Goal: Transaction & Acquisition: Purchase product/service

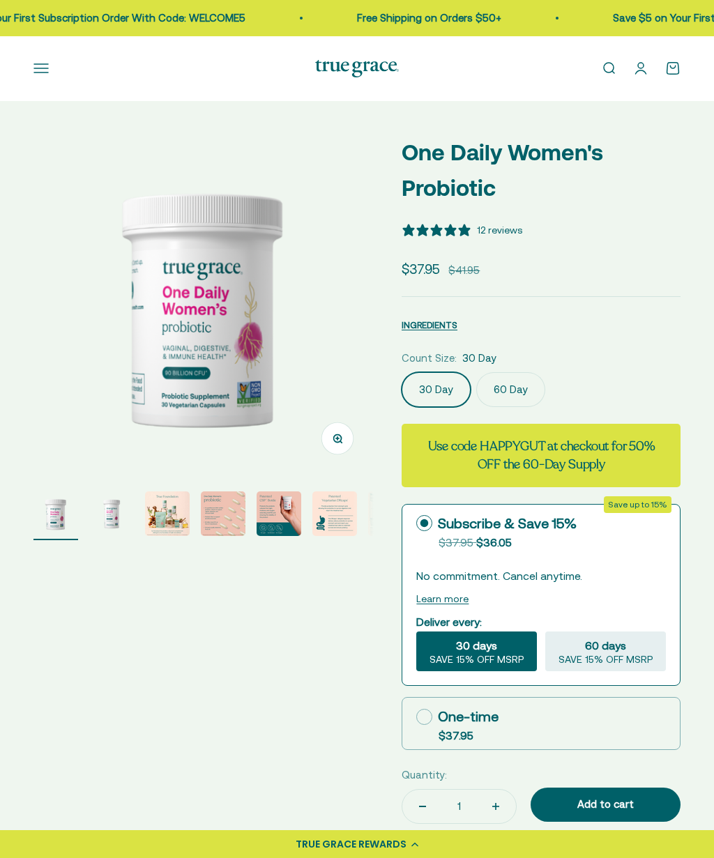
select select "3"
click at [509, 391] on label "60 Day" at bounding box center [510, 389] width 69 height 35
click at [402, 372] on input "60 Day" at bounding box center [401, 372] width 1 height 1
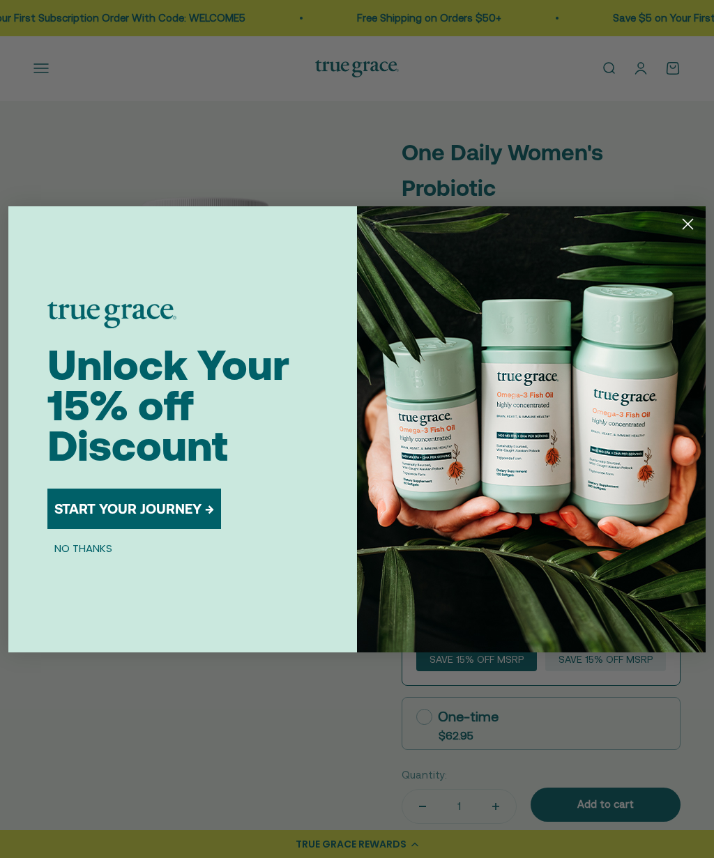
click at [88, 555] on button "NO THANKS" at bounding box center [83, 548] width 72 height 17
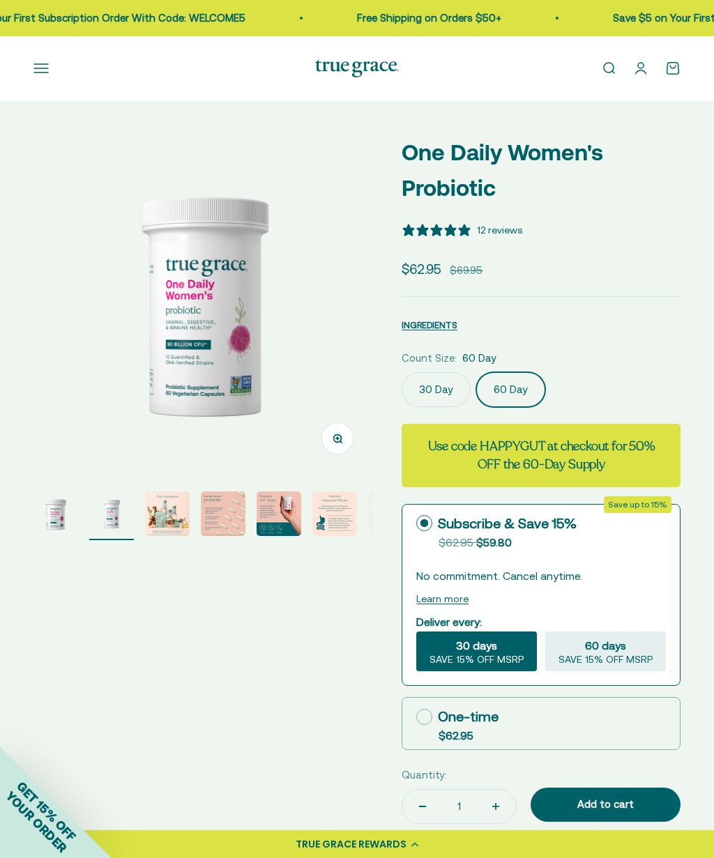
click at [429, 528] on rect at bounding box center [424, 523] width 15 height 15
click at [416, 524] on input "Subscribe & Save 15% Original price strikethrough: $62.95 , Discounted price: $…" at bounding box center [415, 523] width 1 height 1
click at [426, 517] on icon at bounding box center [424, 523] width 16 height 16
click at [416, 523] on input "Subscribe & Save 15% Original price strikethrough: $62.95 , Discounted price: $…" at bounding box center [415, 523] width 1 height 1
click at [428, 715] on icon at bounding box center [424, 717] width 16 height 16
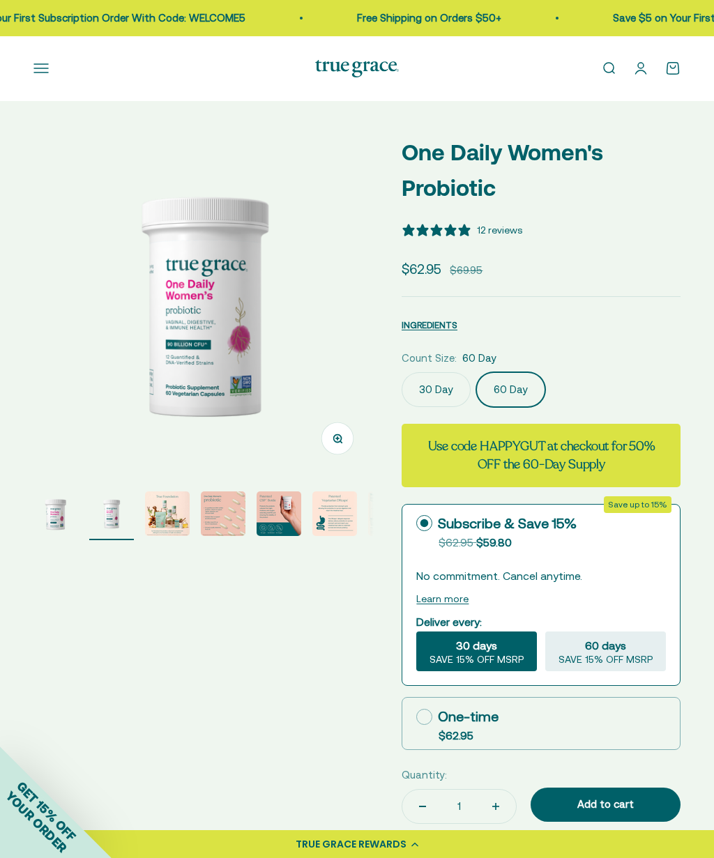
click at [416, 717] on input "One-time $62.95" at bounding box center [415, 717] width 1 height 1
radio input "true"
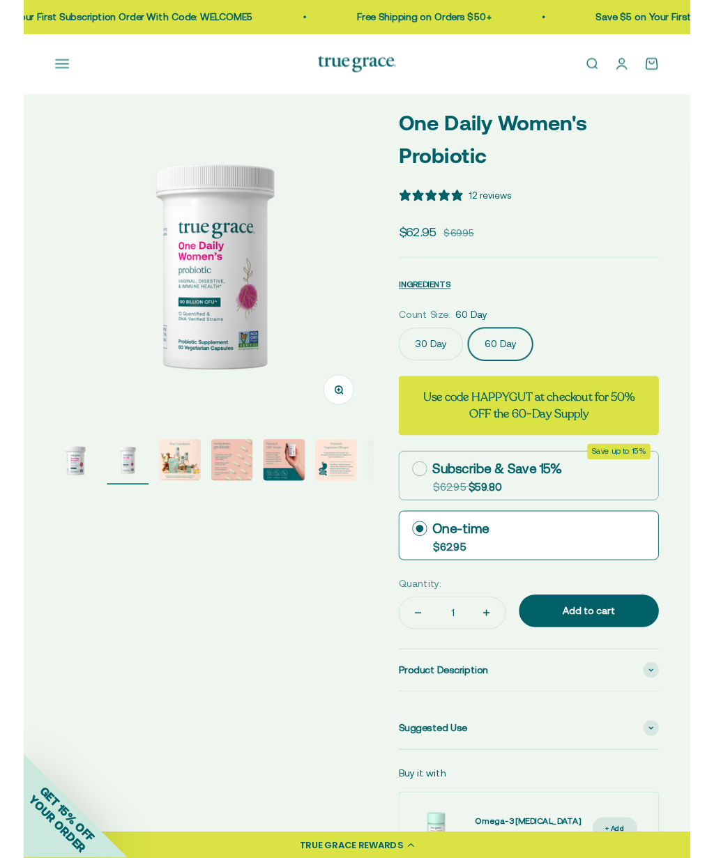
scroll to position [0, 0]
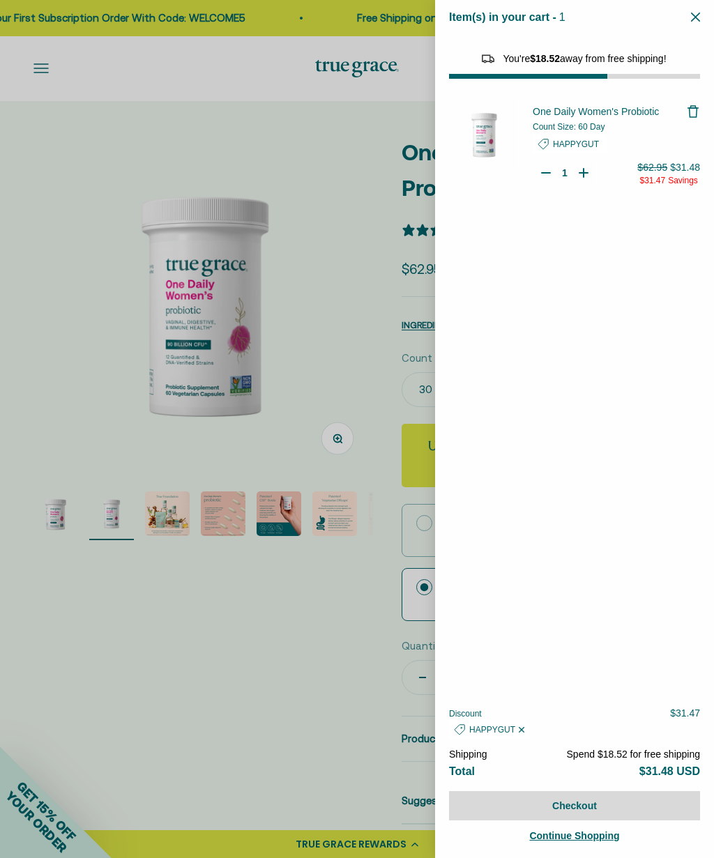
select select "40058346897600"
select select "46284026183894"
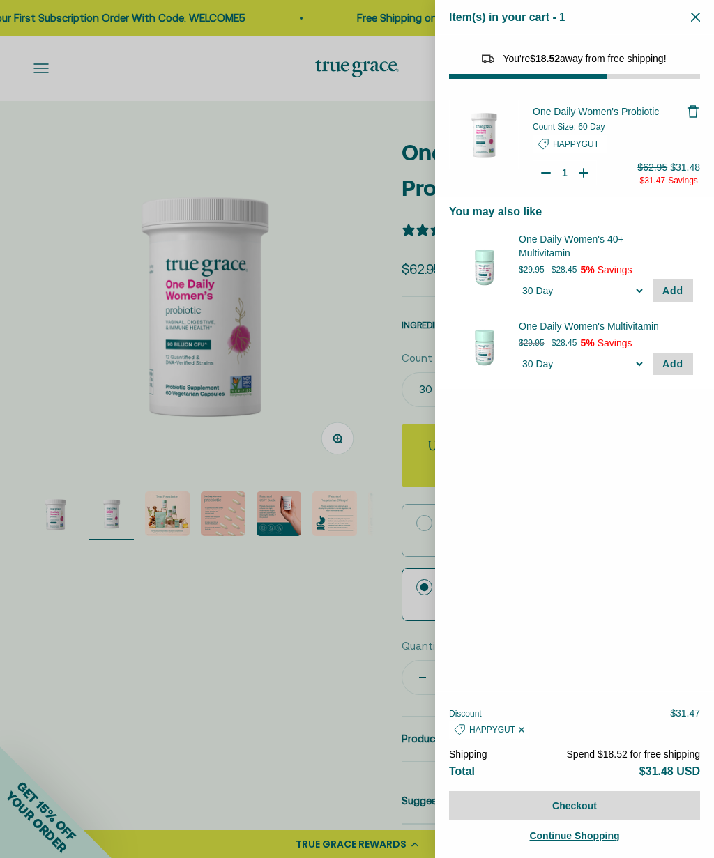
click at [324, 418] on div at bounding box center [357, 429] width 714 height 858
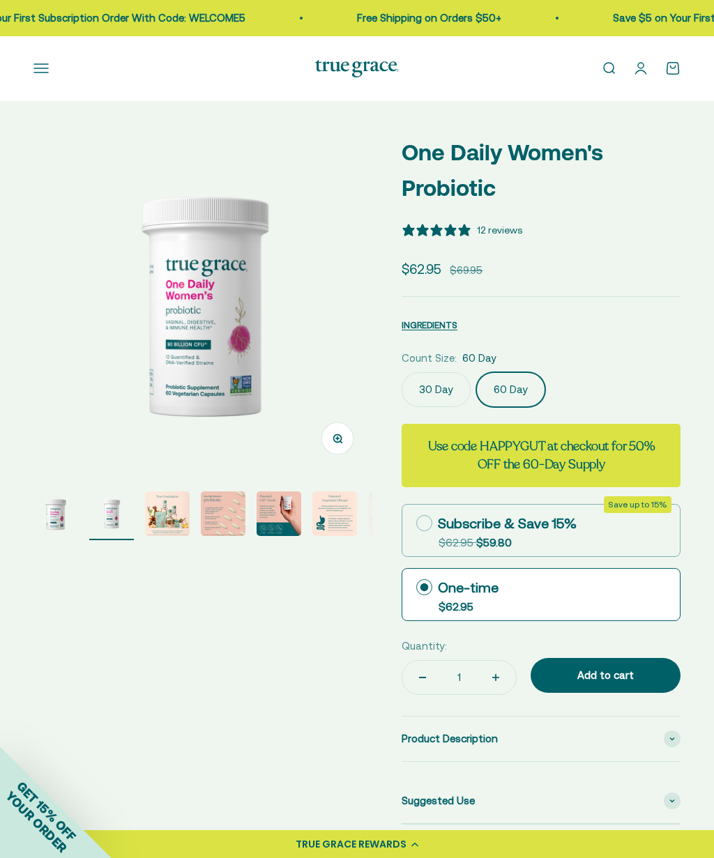
click at [668, 742] on div "Product Description" at bounding box center [541, 739] width 279 height 45
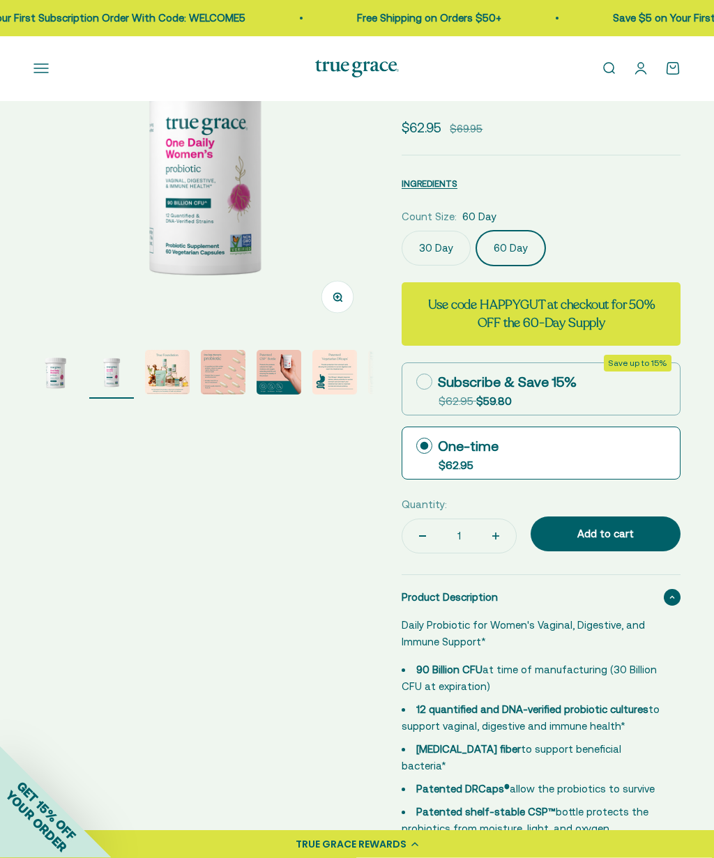
scroll to position [142, 0]
click at [672, 595] on icon at bounding box center [672, 597] width 6 height 4
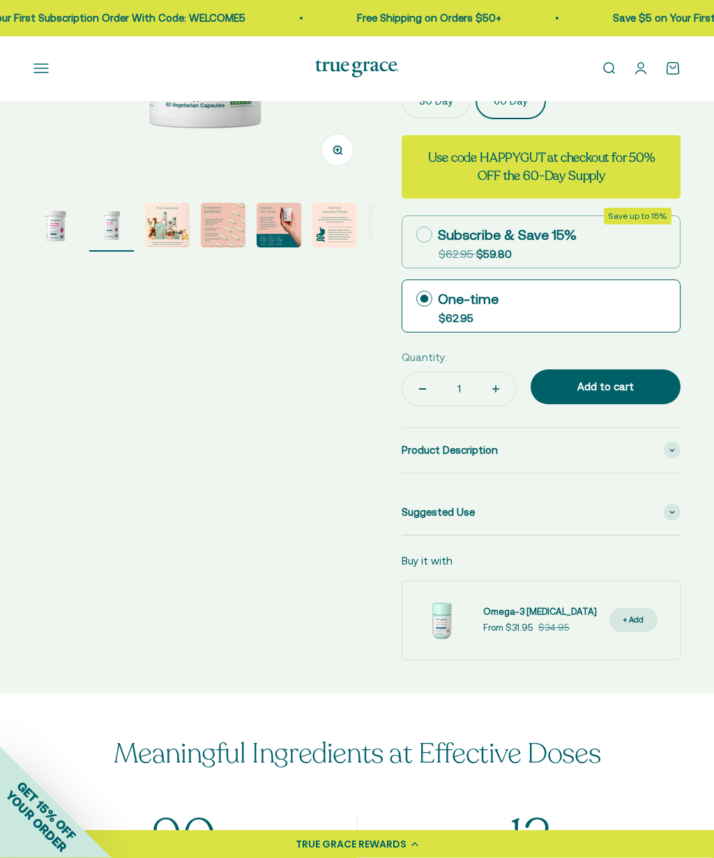
scroll to position [0, 0]
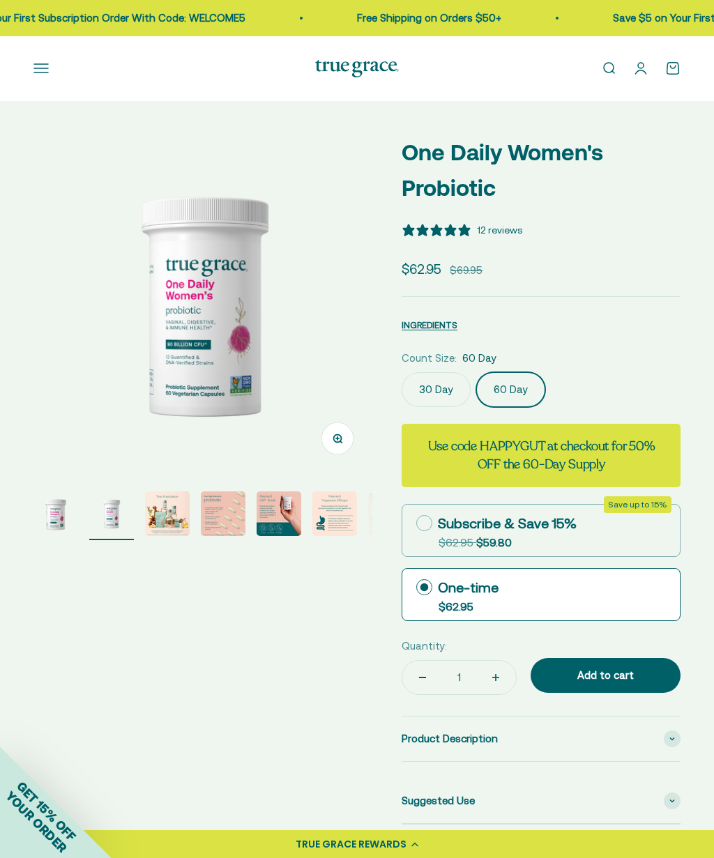
click at [47, 61] on button "Open navigation menu" at bounding box center [40, 68] width 15 height 15
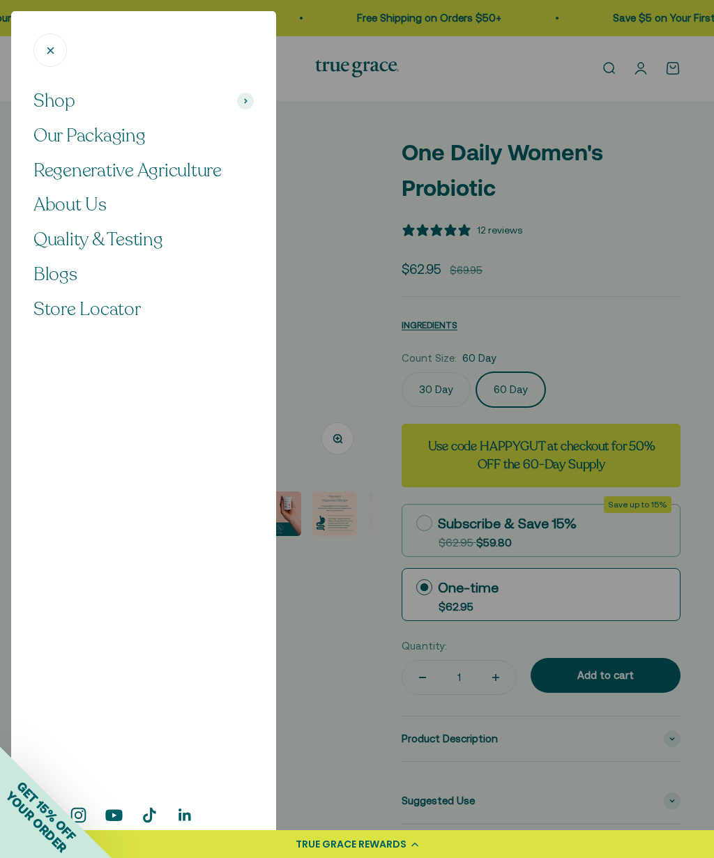
click at [55, 101] on span "Shop" at bounding box center [54, 101] width 42 height 24
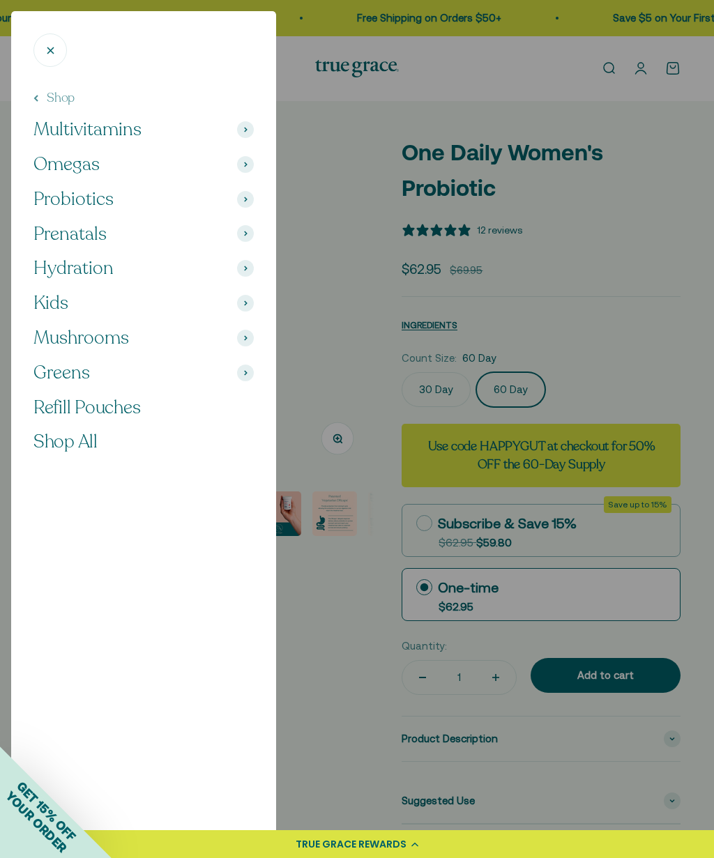
click at [66, 203] on span "Probiotics" at bounding box center [73, 200] width 80 height 24
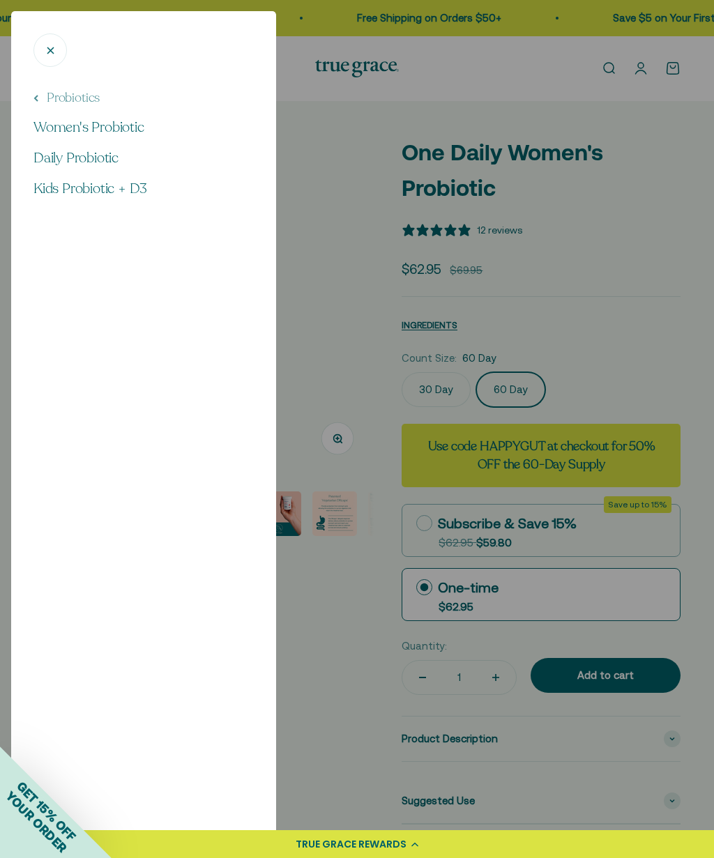
click at [52, 152] on span "Daily Probiotic" at bounding box center [75, 157] width 85 height 19
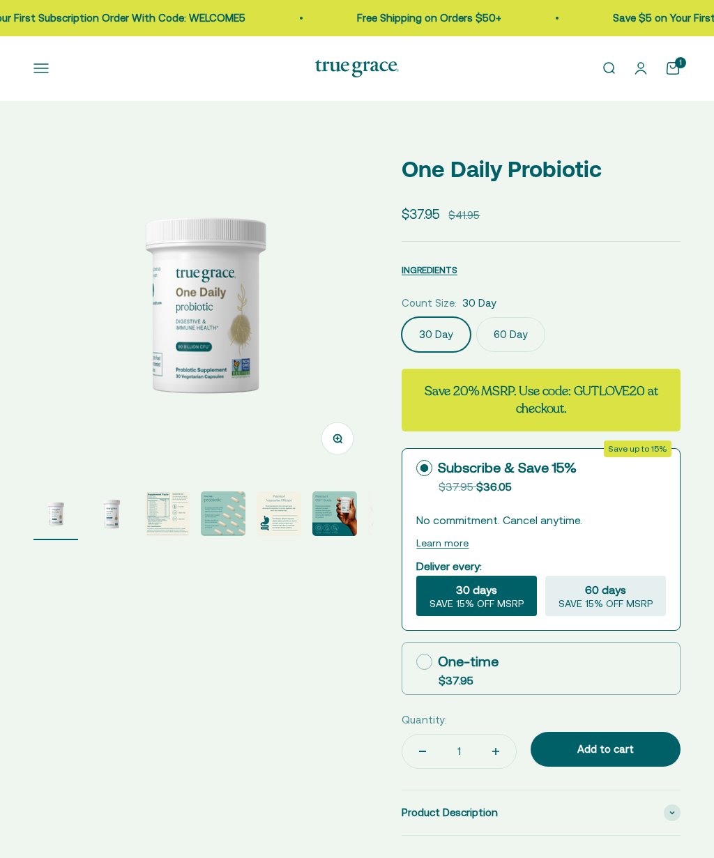
select select "3"
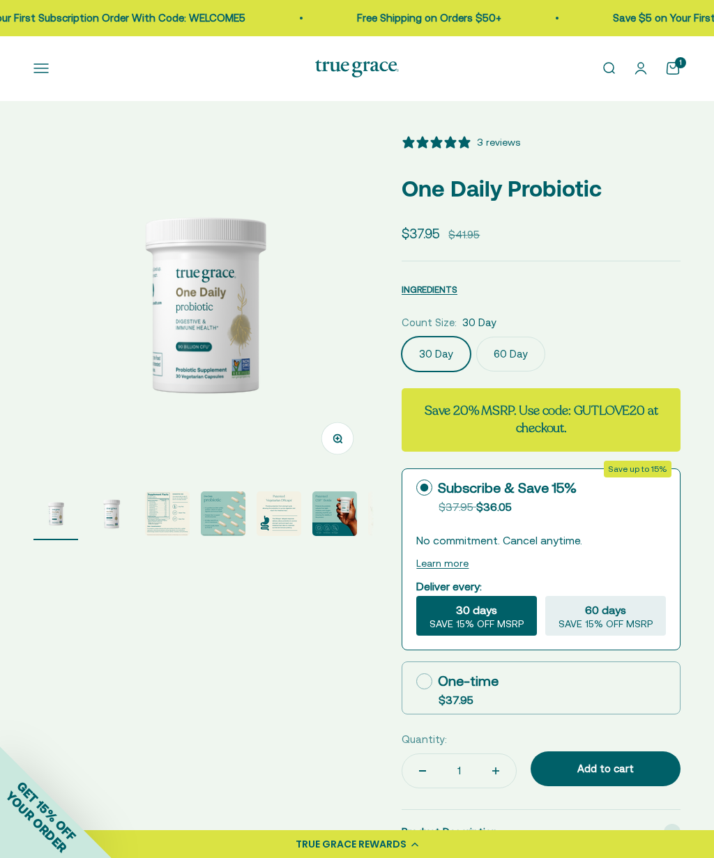
click at [510, 365] on label "60 Day" at bounding box center [510, 354] width 69 height 35
click at [402, 337] on input "60 Day" at bounding box center [401, 336] width 1 height 1
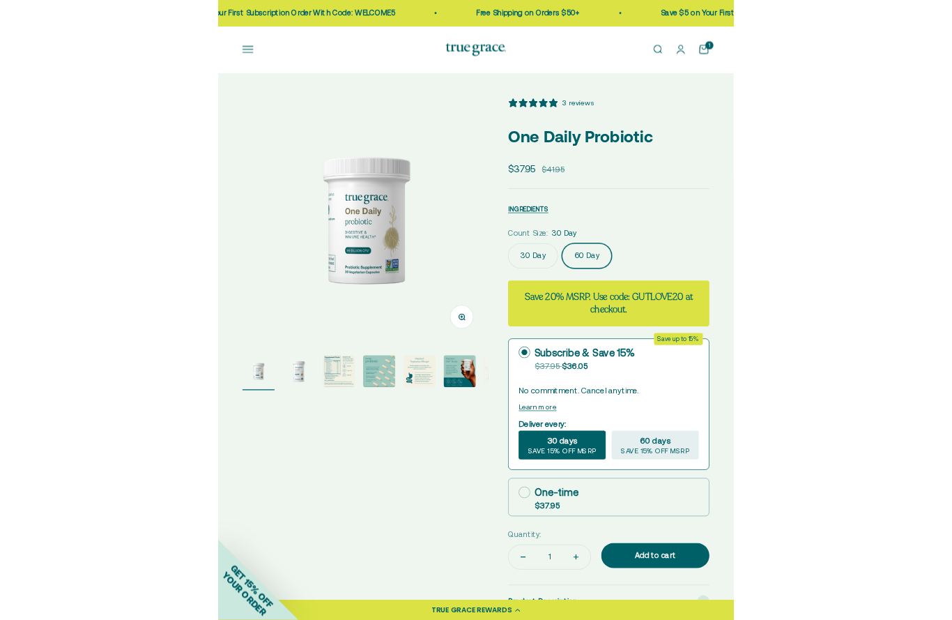
scroll to position [0, 349]
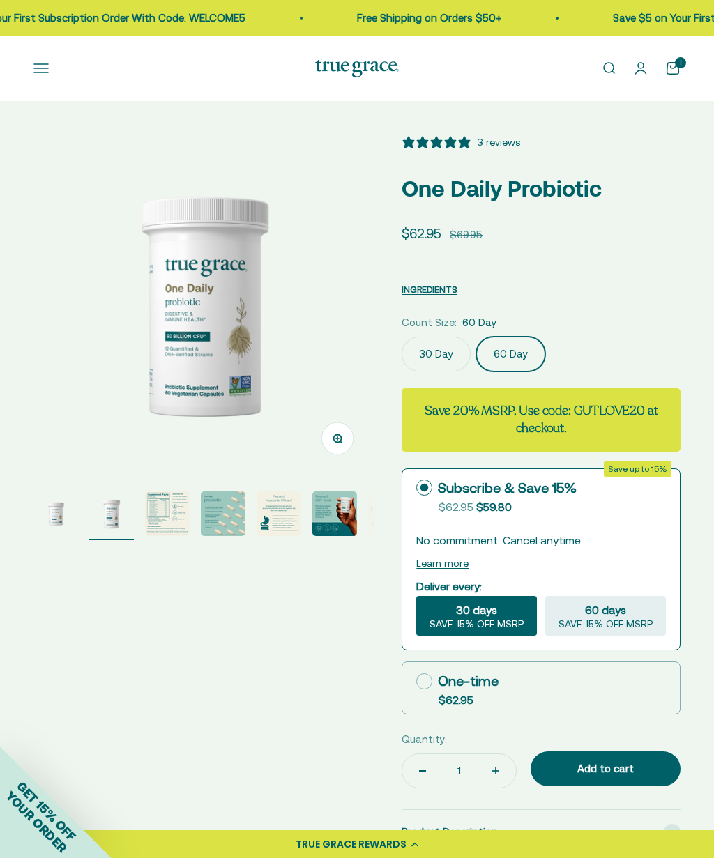
click at [422, 674] on icon at bounding box center [424, 681] width 16 height 16
click at [416, 681] on input "One-time $62.95" at bounding box center [415, 681] width 1 height 1
radio input "true"
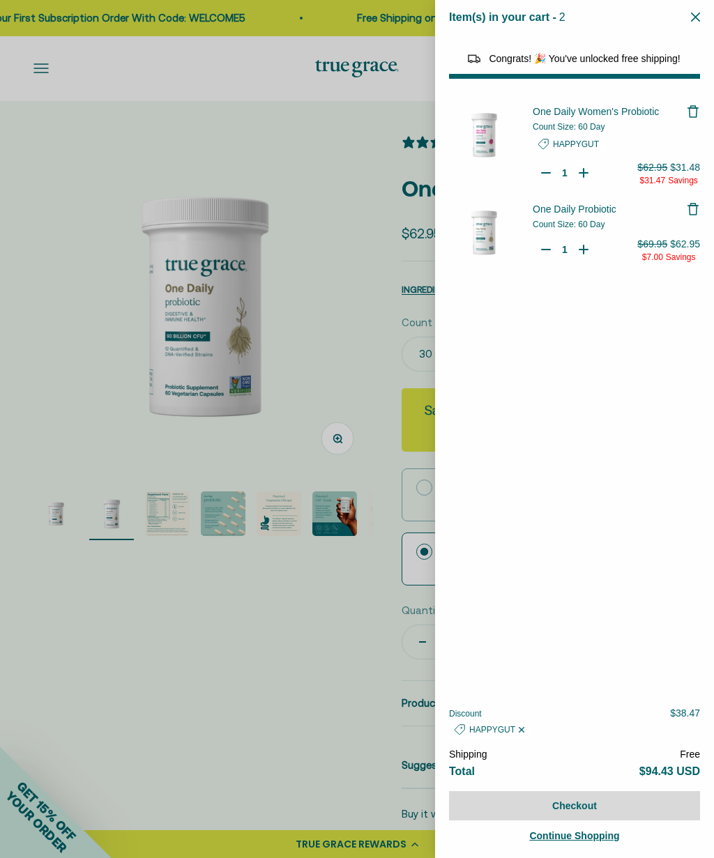
select select "40058346897600"
select select "46284026183894"
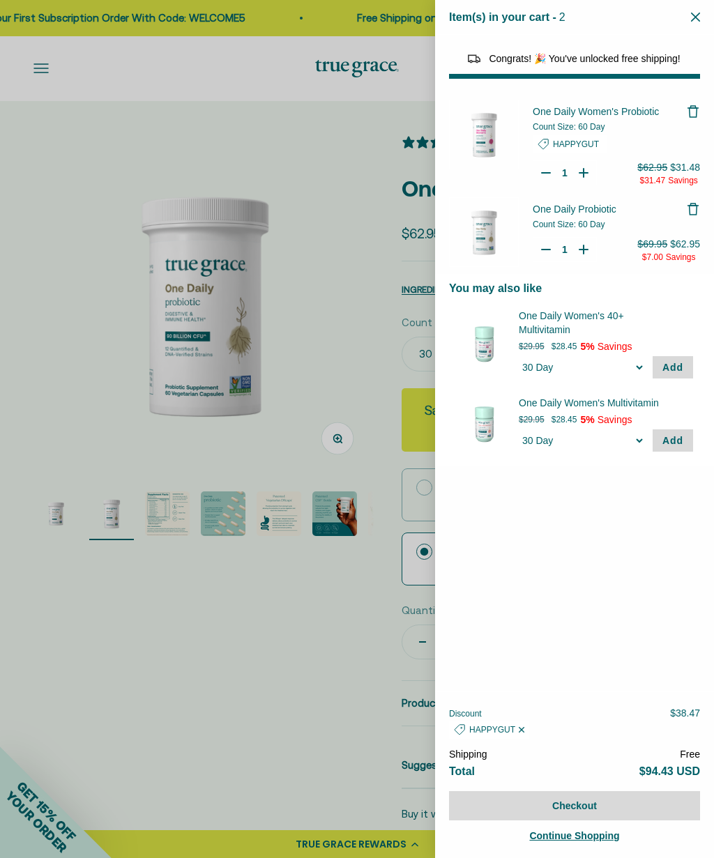
click at [622, 535] on div "One Daily Women's Probiotic Count Size: 60 Day HAPPYGUT Quantity Decrease One D…" at bounding box center [574, 392] width 279 height 599
click at [362, 664] on div at bounding box center [357, 429] width 714 height 858
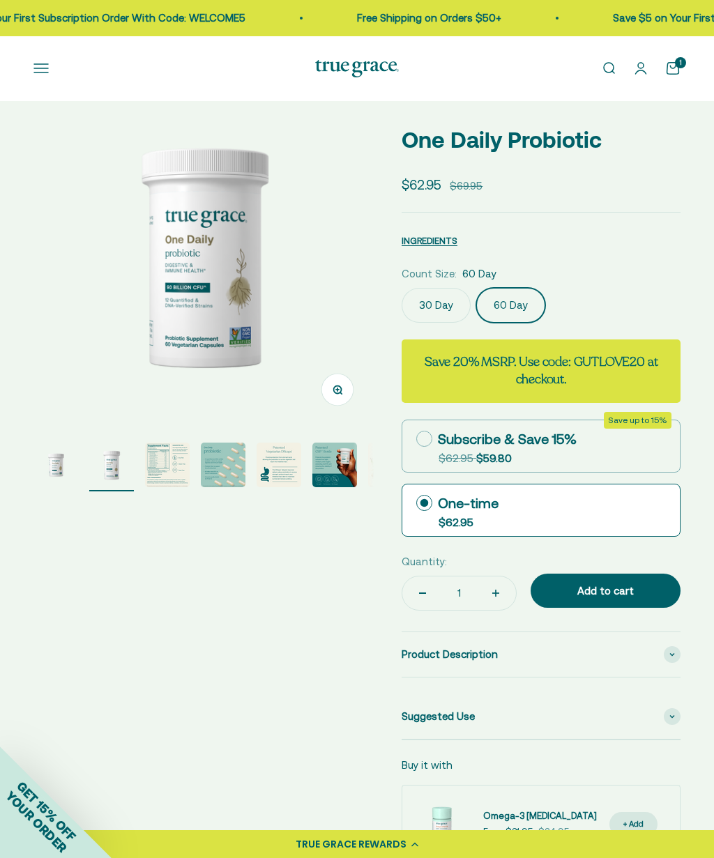
scroll to position [0, 0]
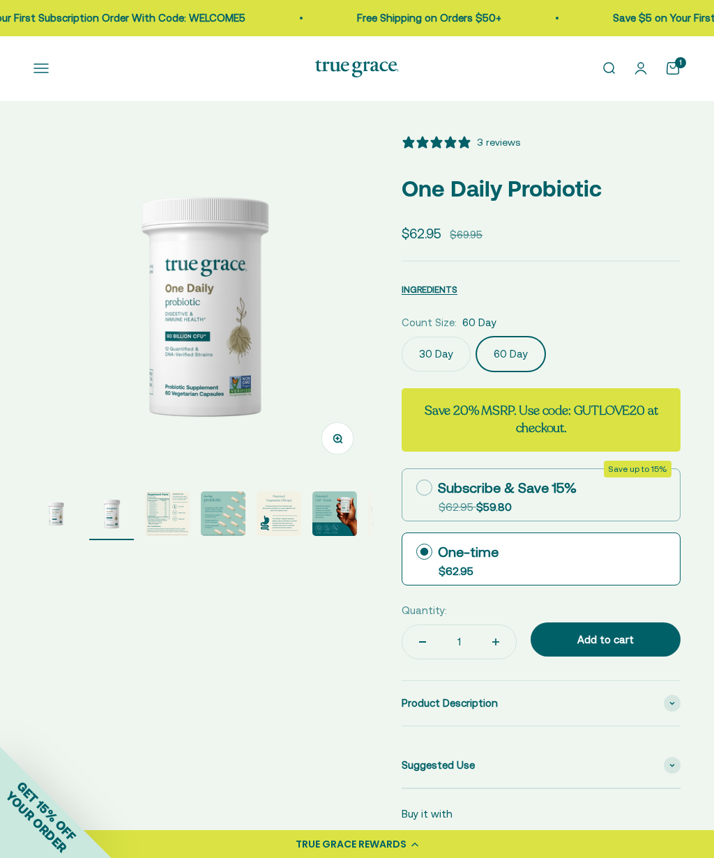
click at [680, 71] on link "Open cart 1" at bounding box center [672, 68] width 15 height 15
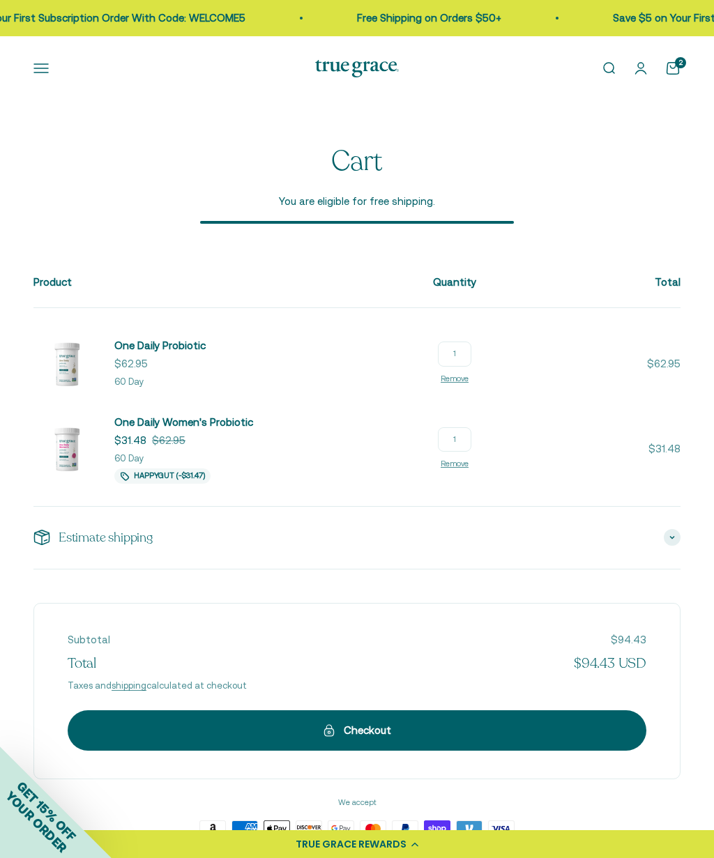
click at [468, 376] on link "Remove" at bounding box center [455, 378] width 28 height 8
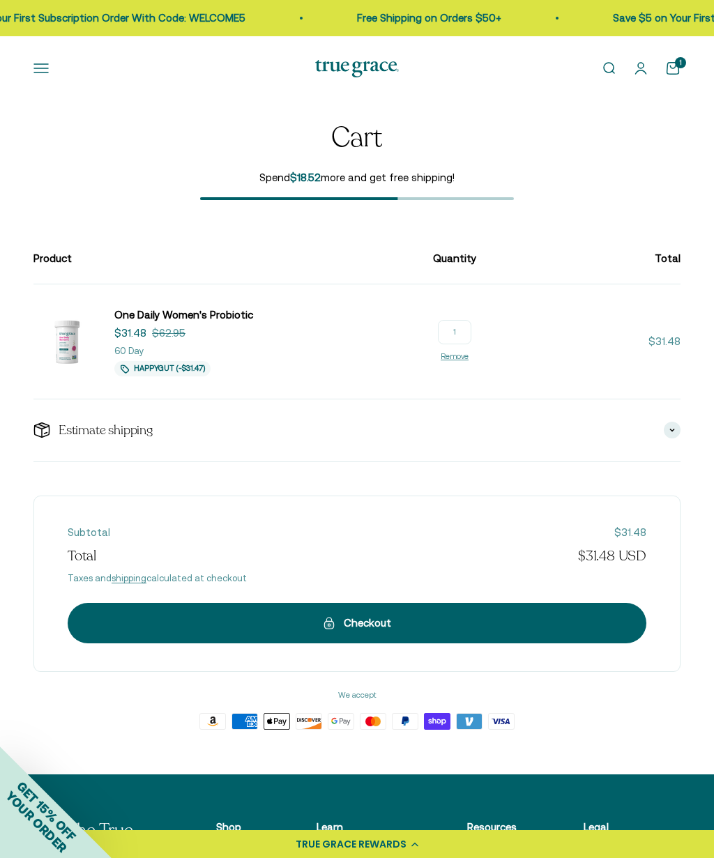
scroll to position [23, 0]
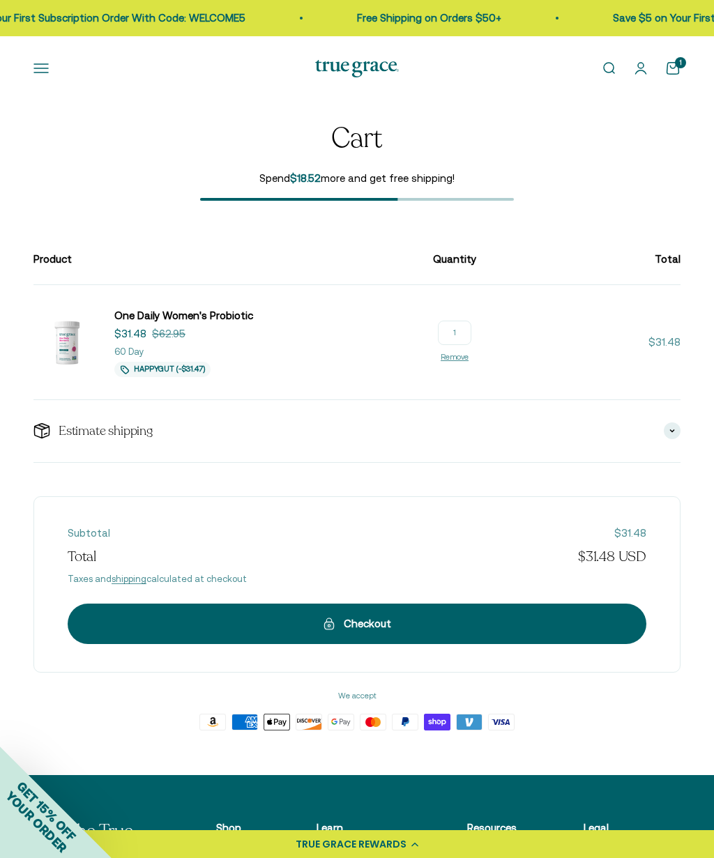
click at [97, 356] on img at bounding box center [66, 342] width 67 height 67
click at [56, 348] on img at bounding box center [66, 342] width 67 height 67
click at [60, 350] on img at bounding box center [66, 342] width 67 height 67
click at [471, 330] on input "1" at bounding box center [454, 333] width 33 height 25
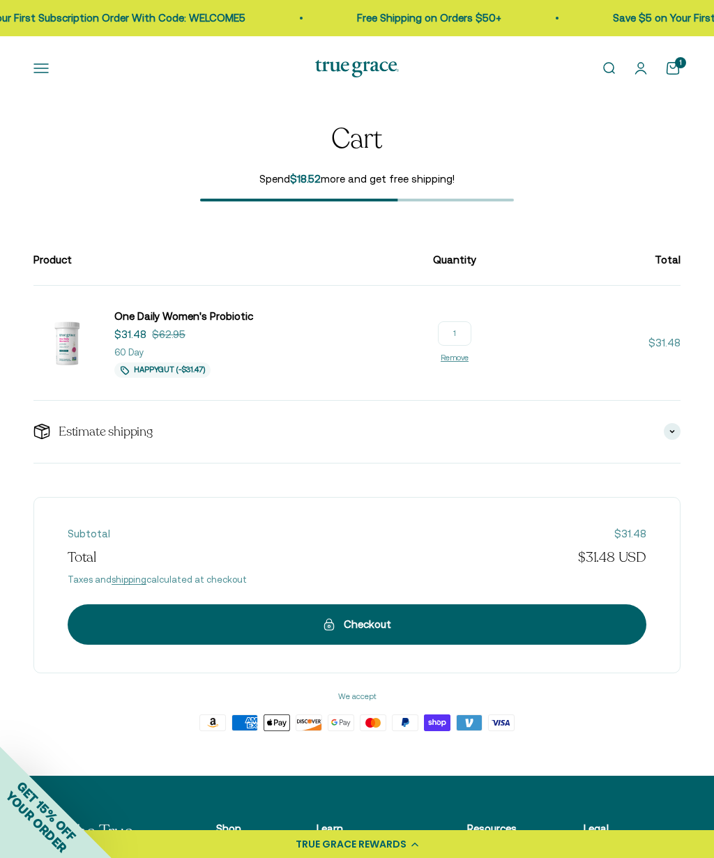
click at [476, 361] on line-item-quantity "1 Remove" at bounding box center [454, 342] width 43 height 43
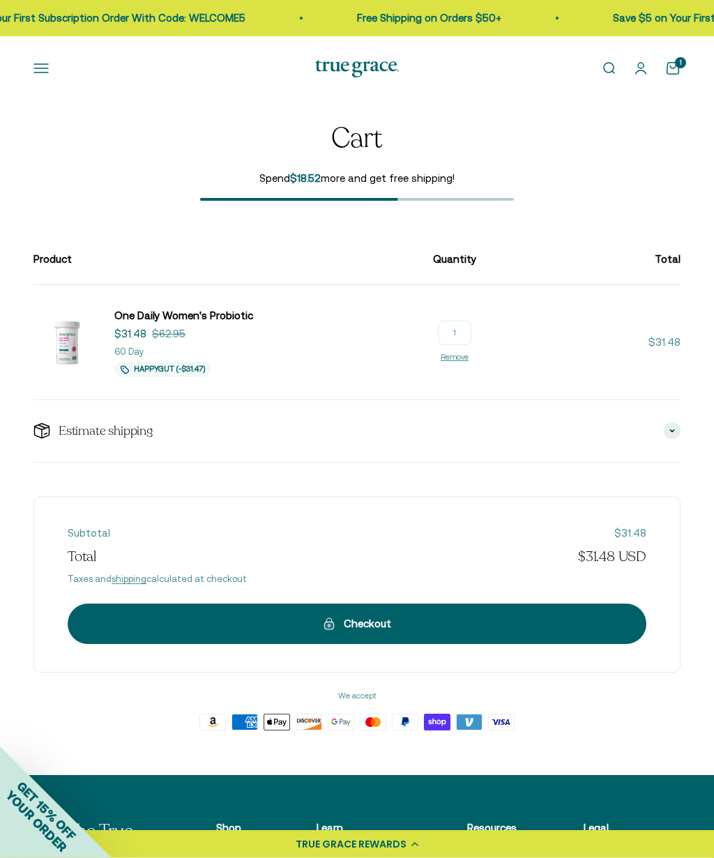
click at [586, 350] on td "$31.48" at bounding box center [583, 342] width 193 height 115
click at [468, 357] on link "Remove" at bounding box center [455, 357] width 28 height 8
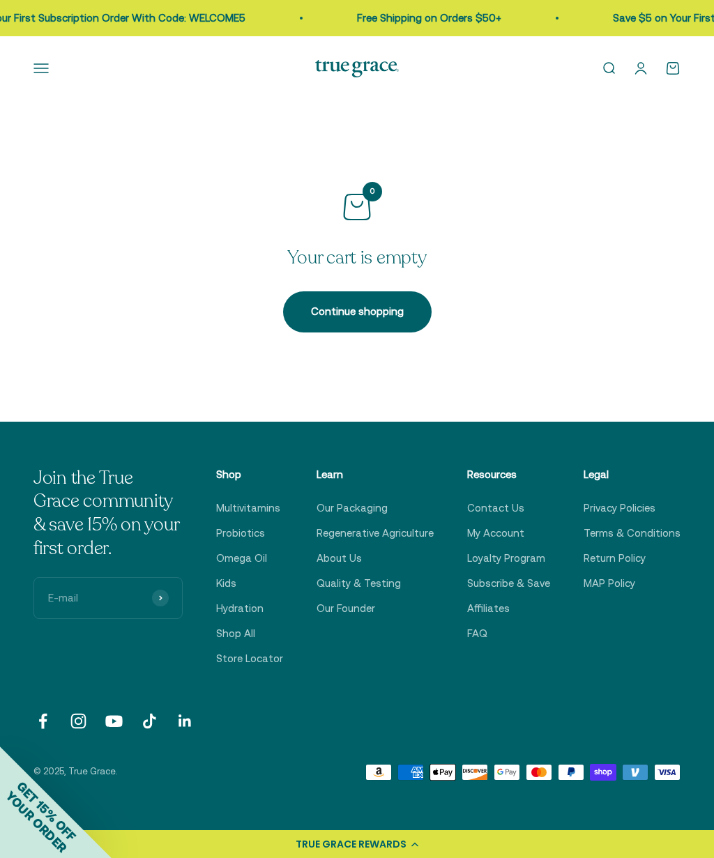
click at [379, 309] on link "Continue shopping" at bounding box center [357, 311] width 148 height 40
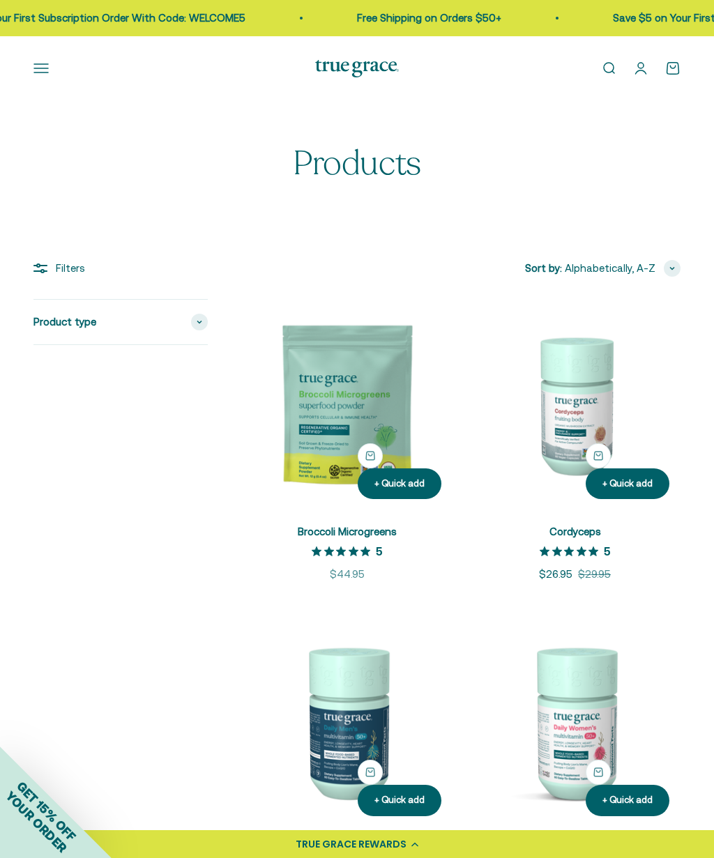
click at [42, 63] on button "Open navigation menu" at bounding box center [40, 68] width 15 height 15
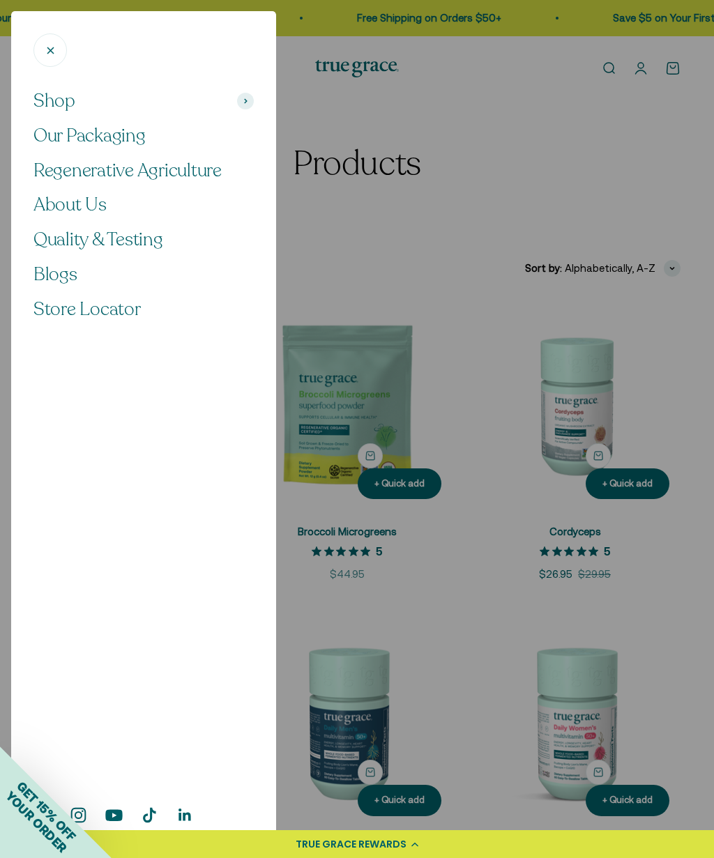
click at [51, 100] on span "Shop" at bounding box center [54, 101] width 42 height 24
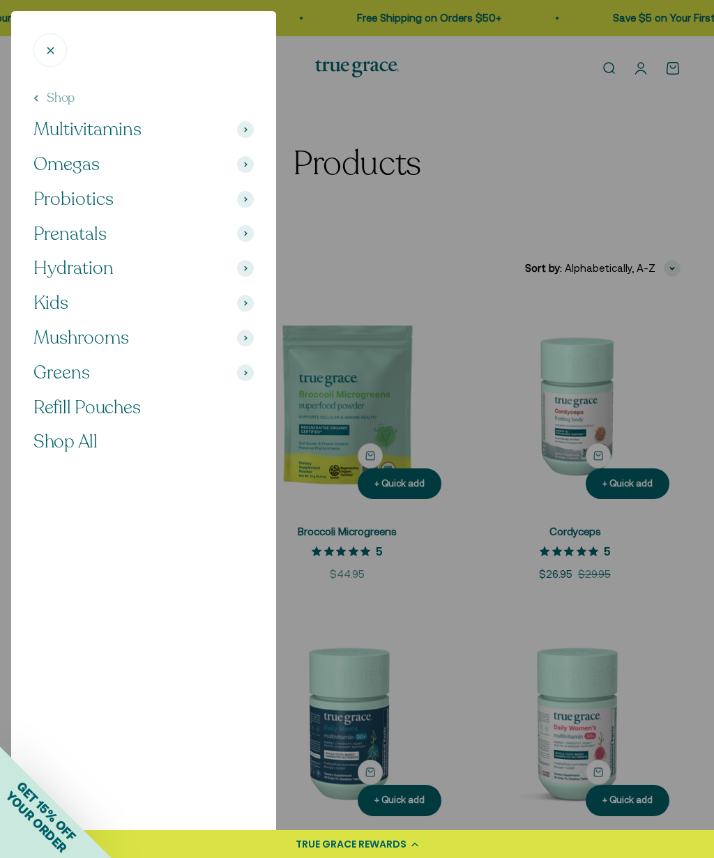
click at [55, 201] on span "Probiotics" at bounding box center [73, 200] width 80 height 24
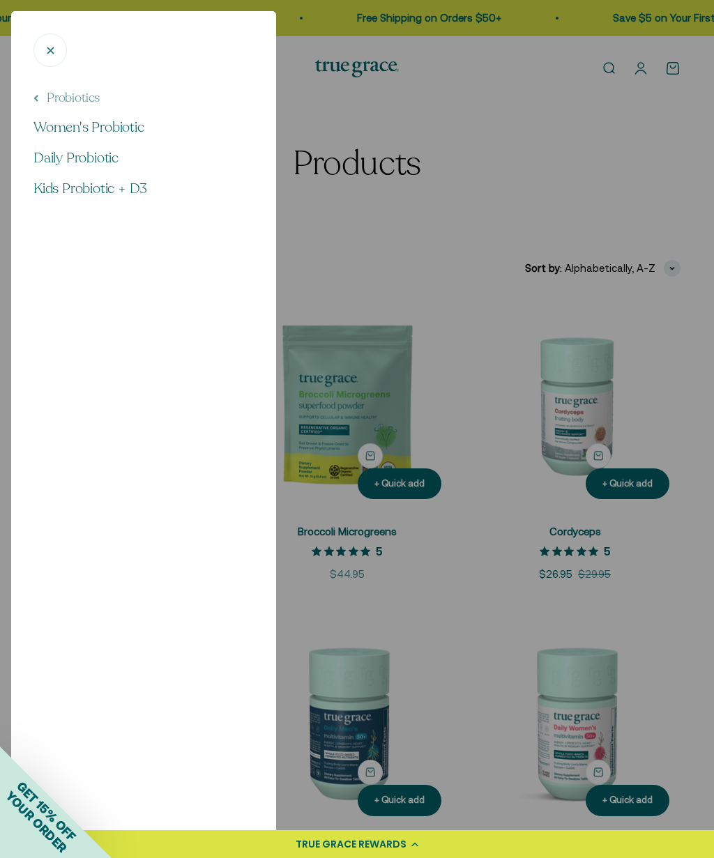
click at [45, 158] on span "Daily Probiotic" at bounding box center [75, 157] width 85 height 19
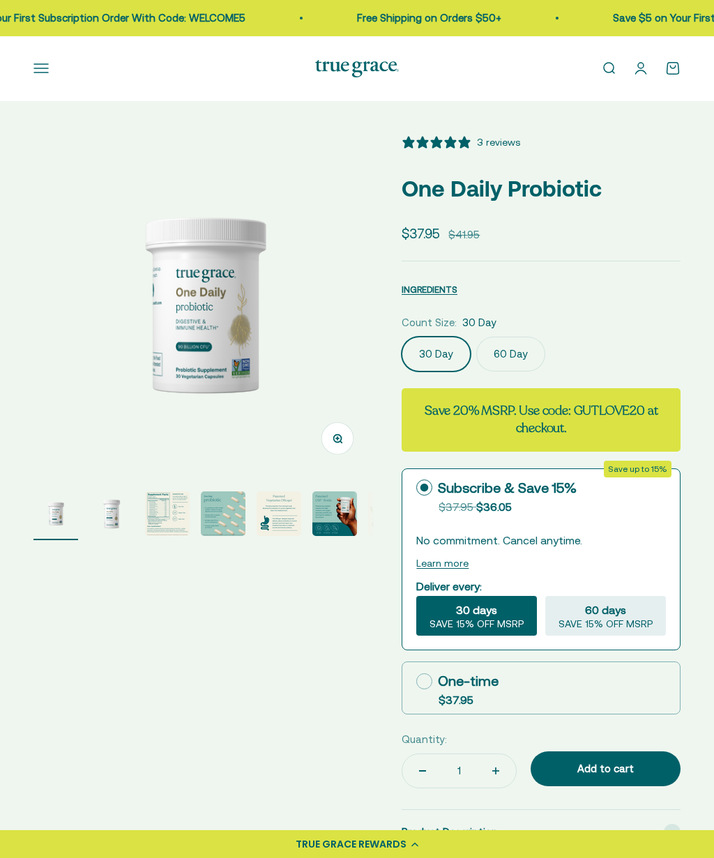
select select "3"
click at [521, 346] on label "60 Day" at bounding box center [510, 354] width 69 height 35
click at [402, 337] on input "60 Day" at bounding box center [401, 336] width 1 height 1
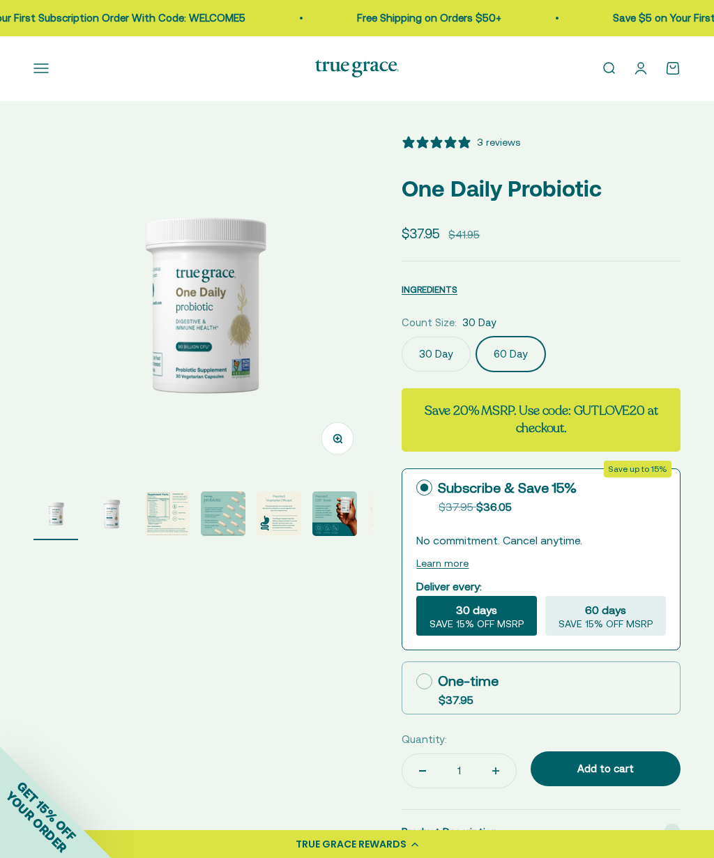
scroll to position [0, 349]
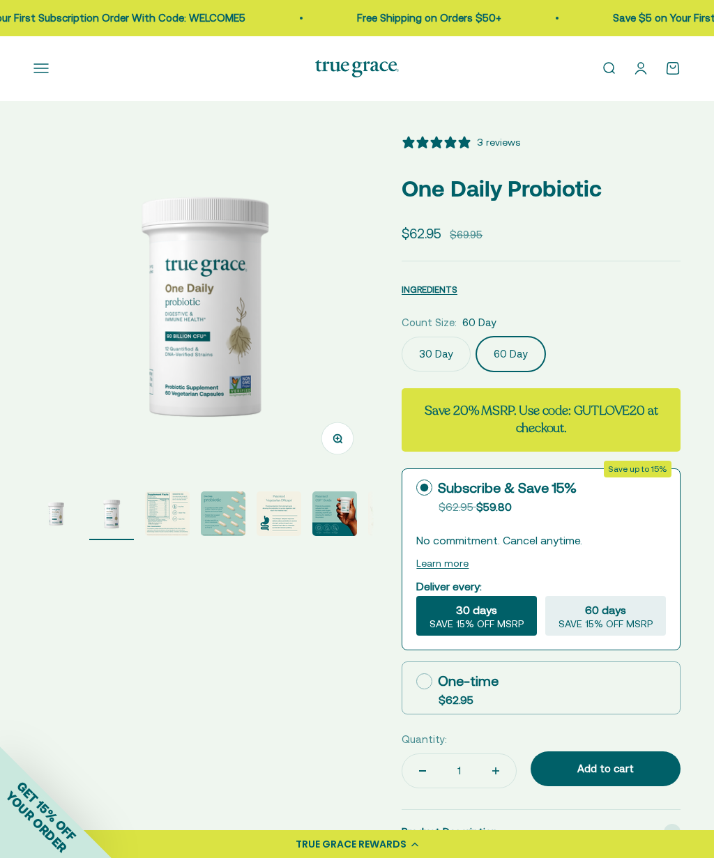
click at [433, 681] on div "One-time" at bounding box center [457, 681] width 82 height 21
click at [416, 681] on input "One-time $62.95" at bounding box center [415, 681] width 1 height 1
radio input "true"
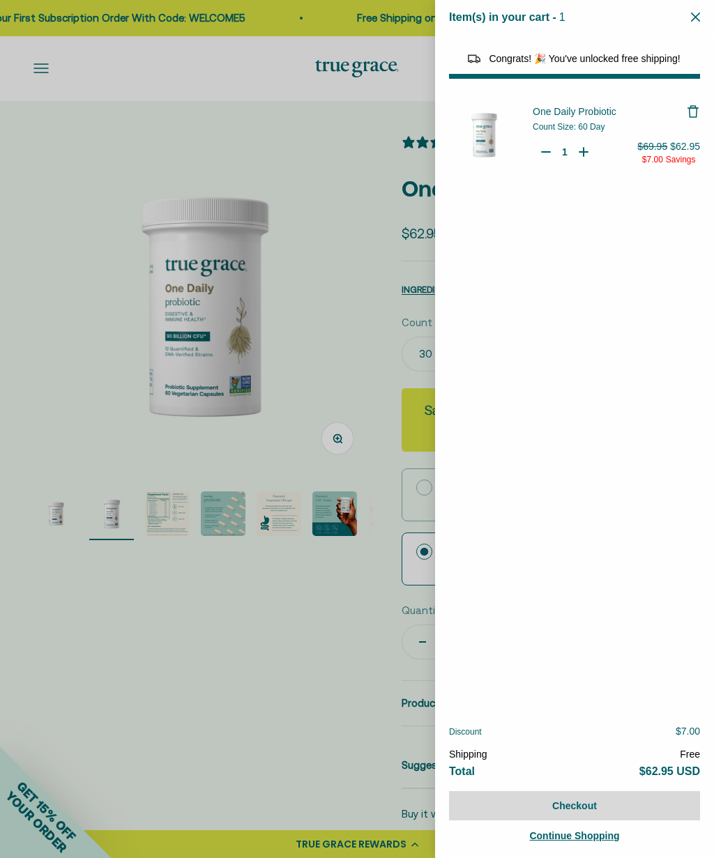
select select "44878157185238"
select select "46108681896150"
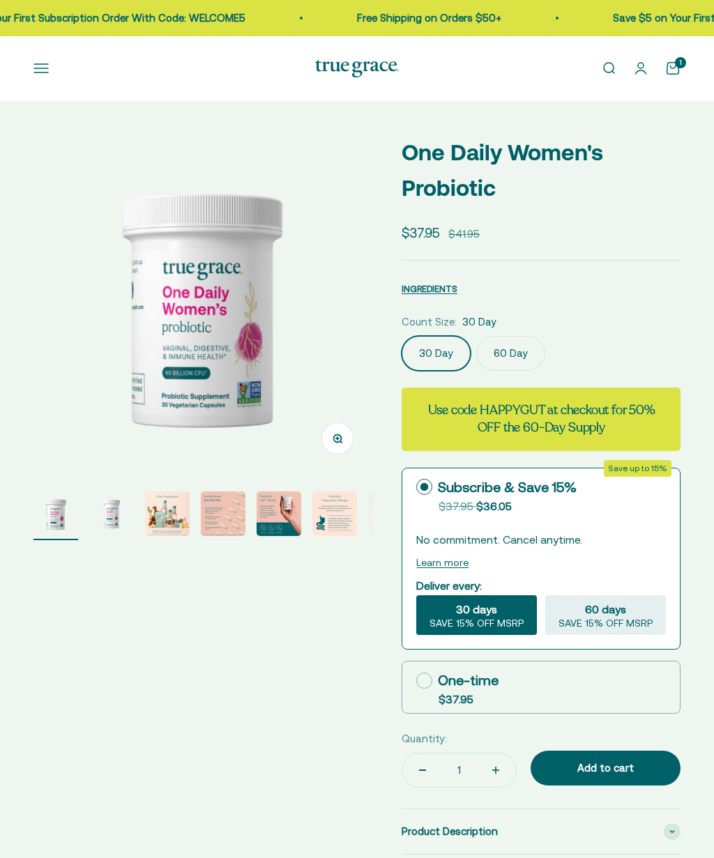
select select "3"
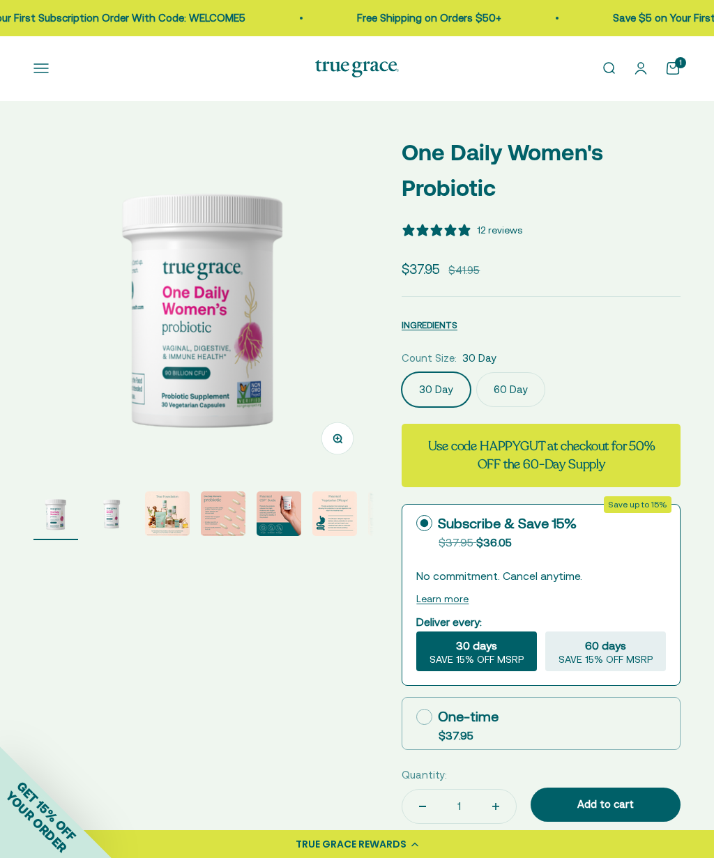
click at [512, 384] on label "60 Day" at bounding box center [510, 389] width 69 height 35
click at [402, 372] on input "60 Day" at bounding box center [401, 372] width 1 height 1
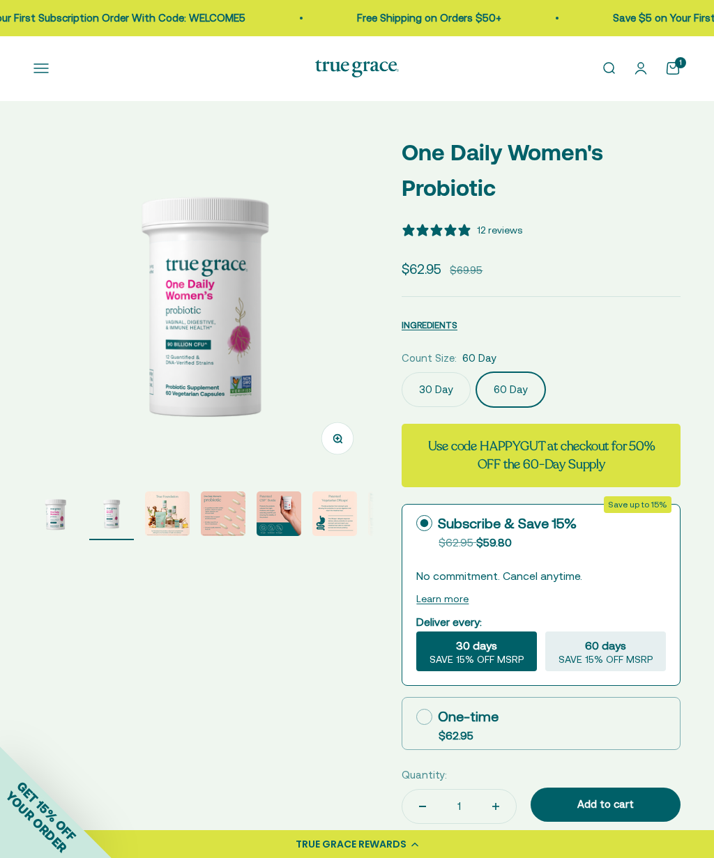
click at [430, 715] on icon at bounding box center [424, 717] width 16 height 16
click at [416, 717] on input "One-time $62.95" at bounding box center [415, 717] width 1 height 1
radio input "true"
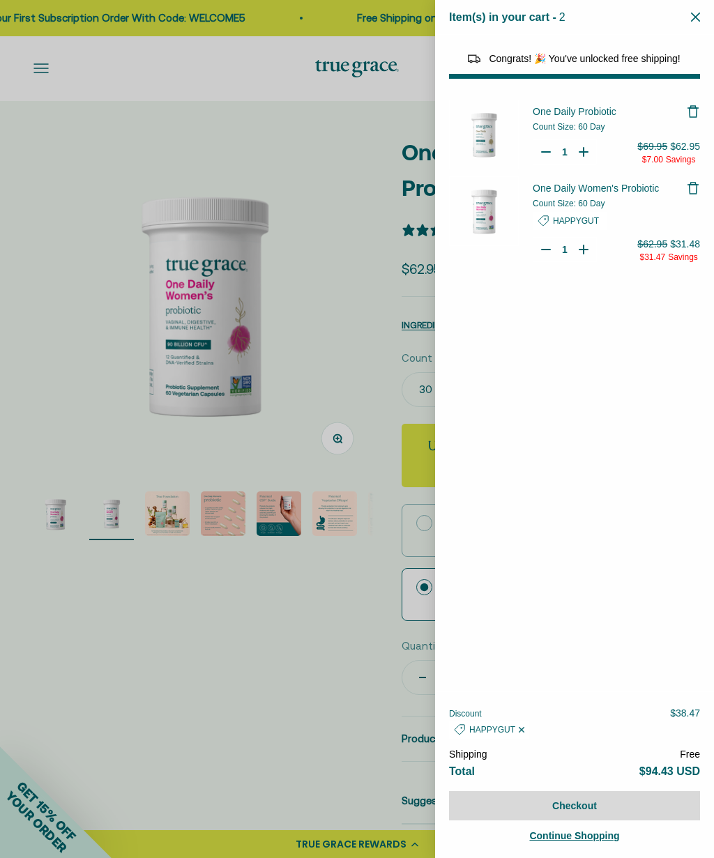
select select "46108681896150"
select select "40058329235648"
